Goal: Go to known website: Access a specific website the user already knows

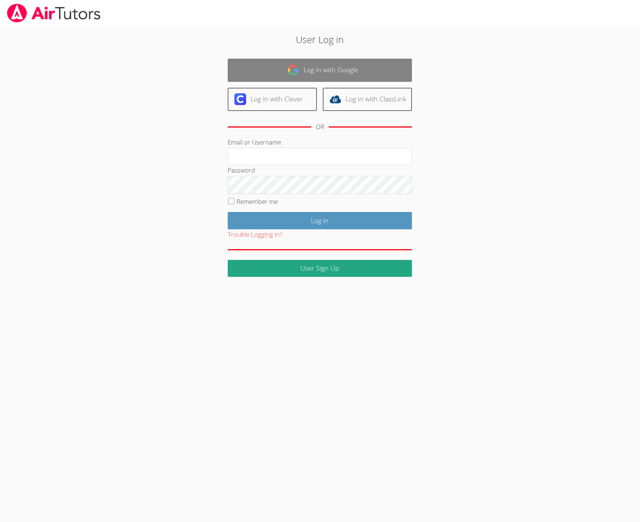
click at [314, 67] on link "Log in with Google" at bounding box center [320, 70] width 184 height 23
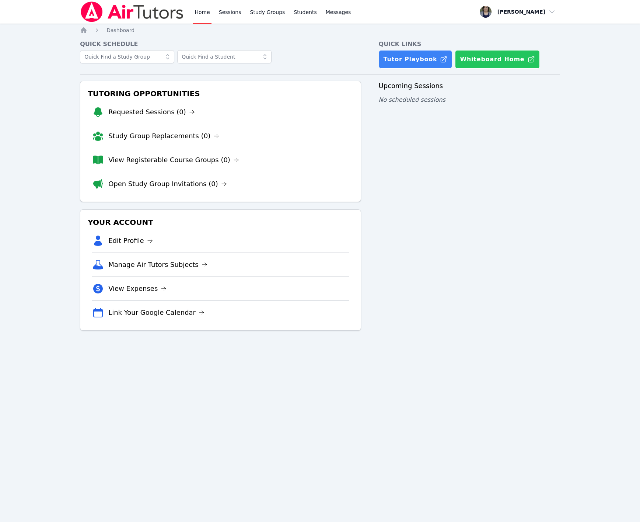
click at [479, 60] on button "Whiteboard Home" at bounding box center [497, 59] width 84 height 18
